Goal: Information Seeking & Learning: Compare options

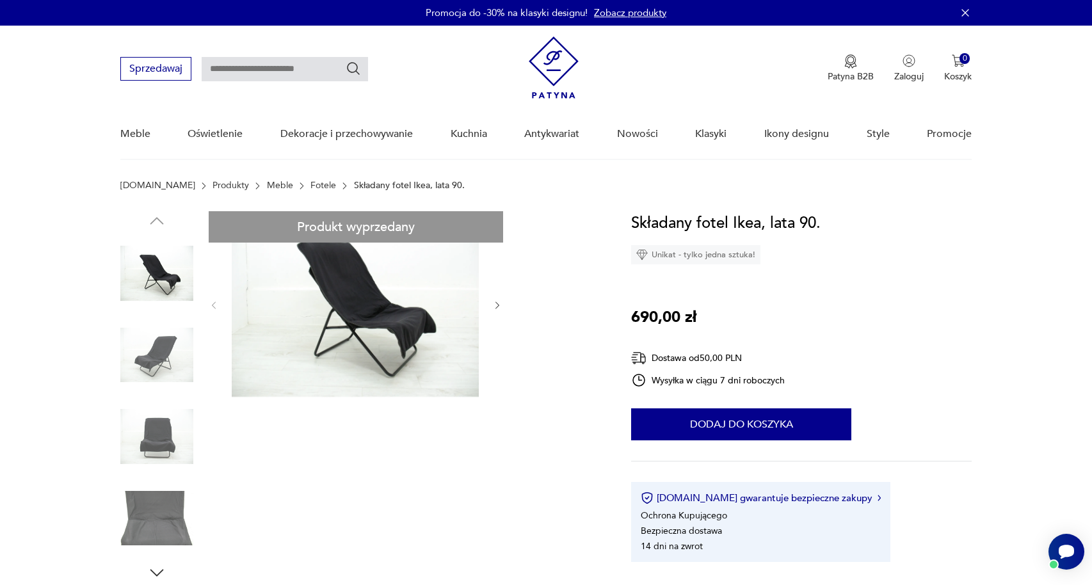
click at [296, 72] on input "text" at bounding box center [285, 69] width 166 height 24
type input "****"
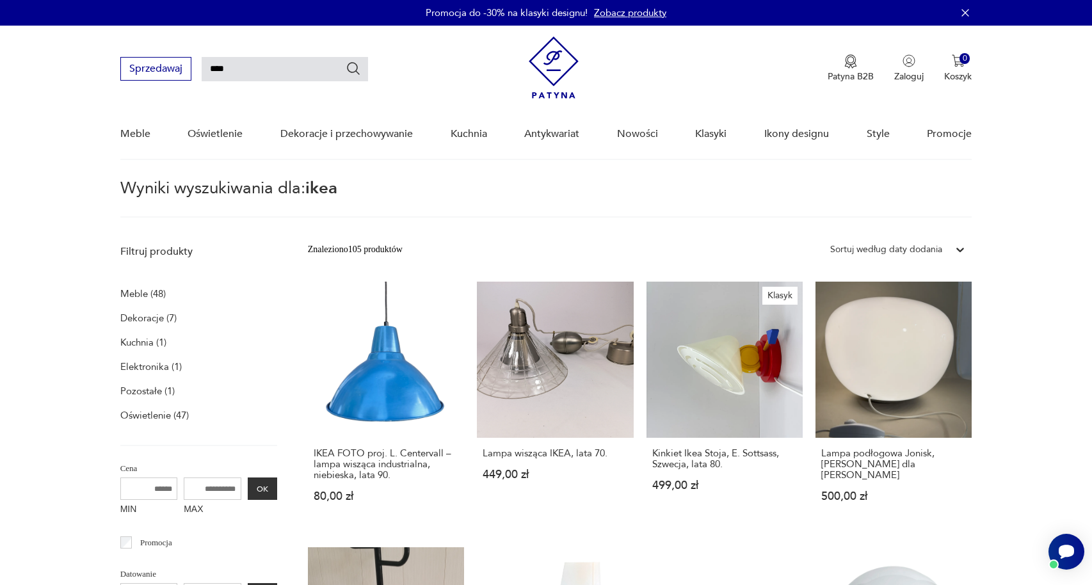
click at [930, 247] on div "Sortuj według daty dodania" at bounding box center [886, 250] width 112 height 14
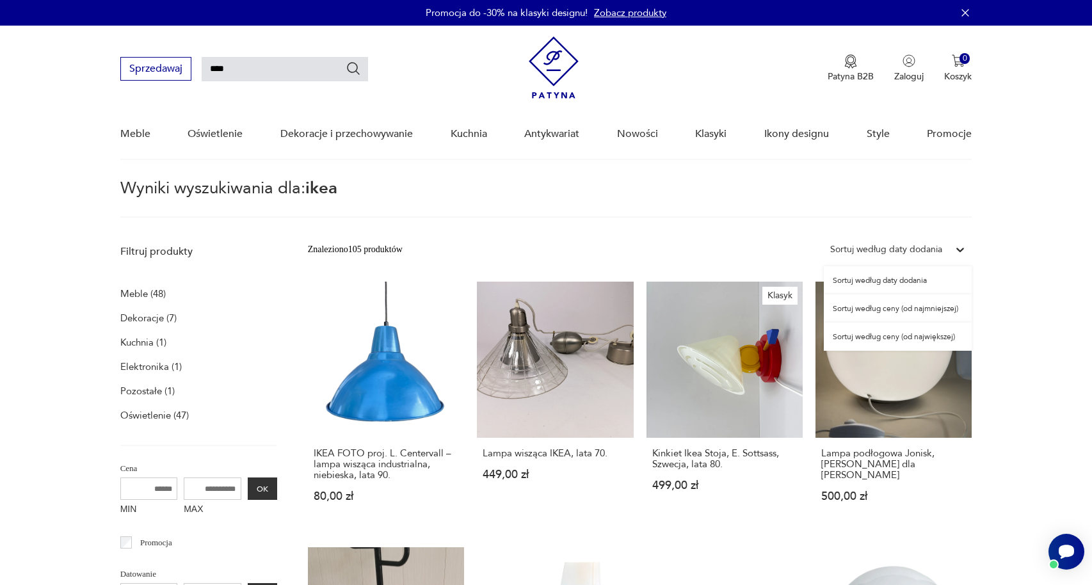
click at [900, 338] on div "Sortuj według ceny (od największej)" at bounding box center [898, 337] width 148 height 28
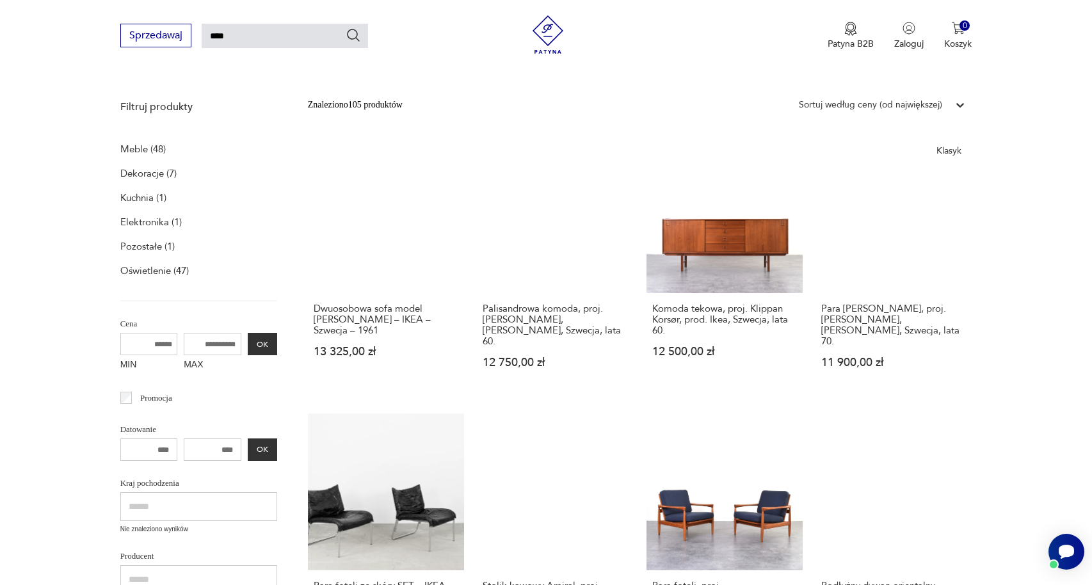
scroll to position [204, 0]
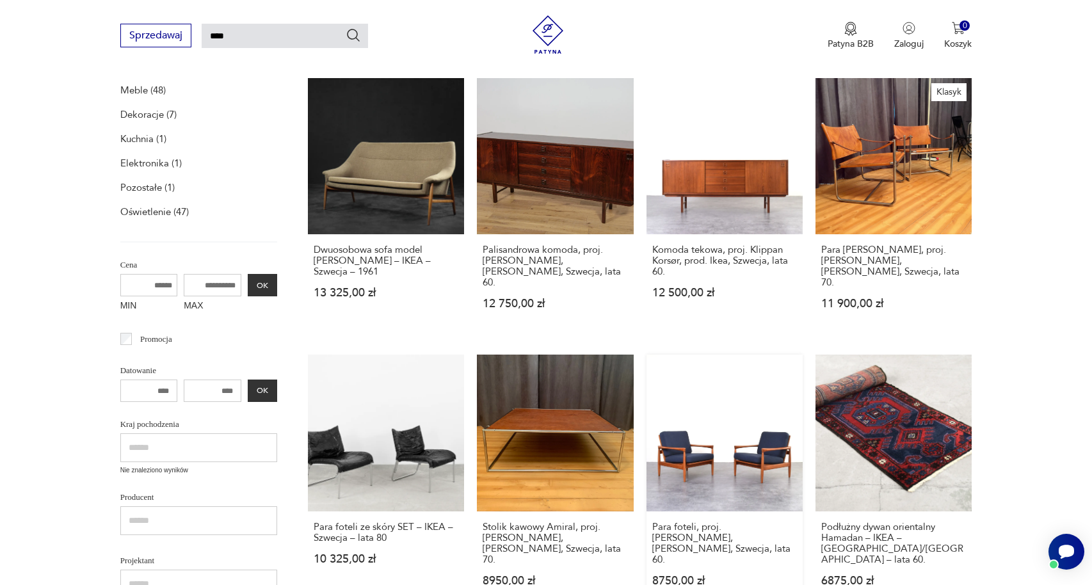
click at [647, 372] on link "Para foteli, proj. Erik Wørts, Ikea, Szwecja, lata 60. 8750,00 zł" at bounding box center [725, 483] width 156 height 256
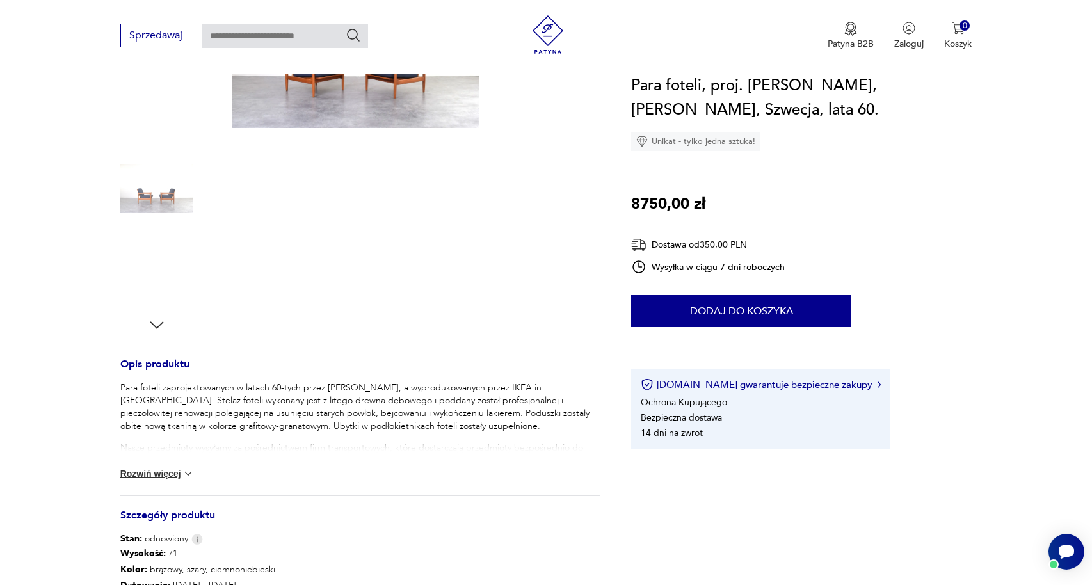
scroll to position [250, 0]
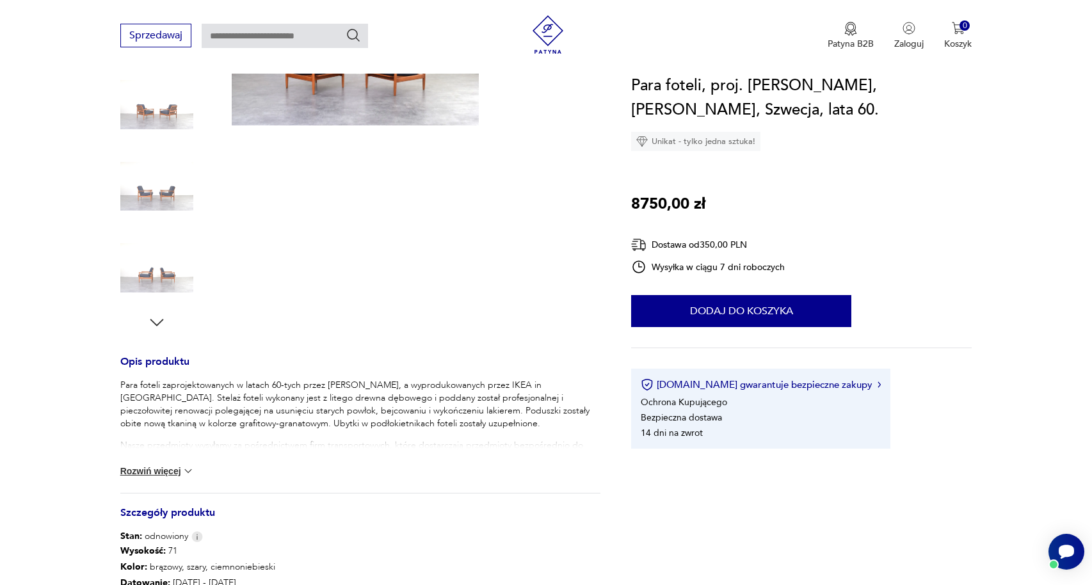
click at [185, 469] on img at bounding box center [188, 471] width 13 height 13
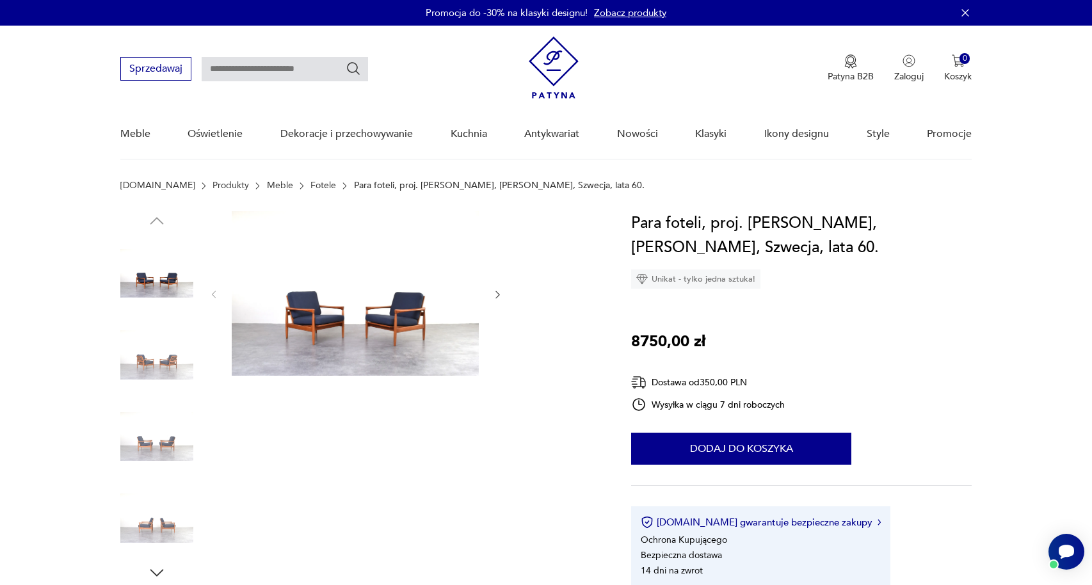
scroll to position [0, 0]
click at [497, 296] on icon "button" at bounding box center [497, 294] width 11 height 11
